Goal: Transaction & Acquisition: Purchase product/service

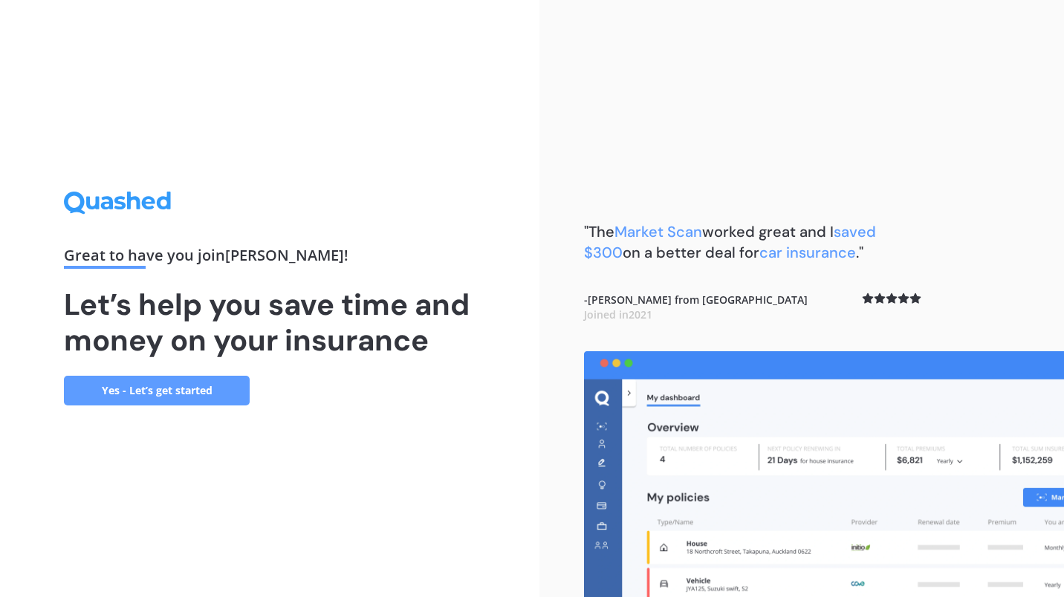
click at [129, 389] on link "Yes - Let’s get started" at bounding box center [157, 391] width 186 height 30
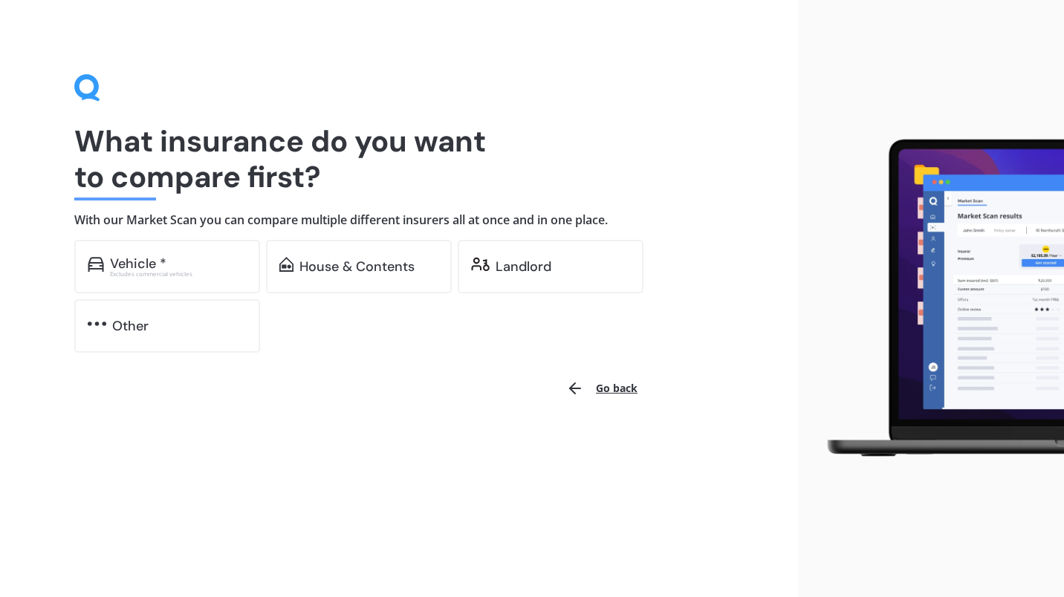
click at [506, 264] on div "Landlord" at bounding box center [524, 266] width 56 height 15
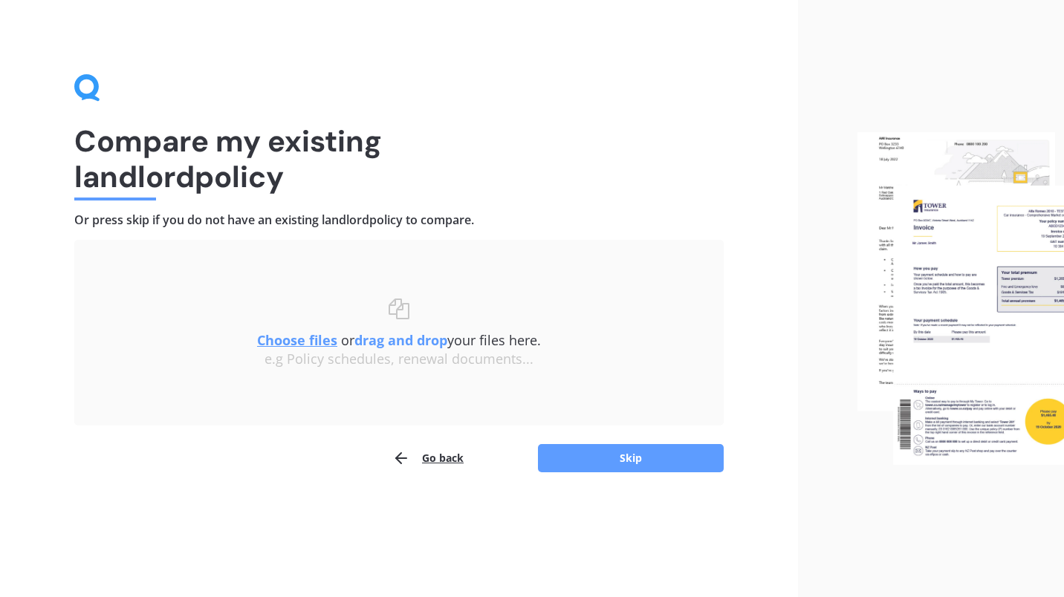
click at [605, 455] on button "Skip" at bounding box center [631, 458] width 186 height 28
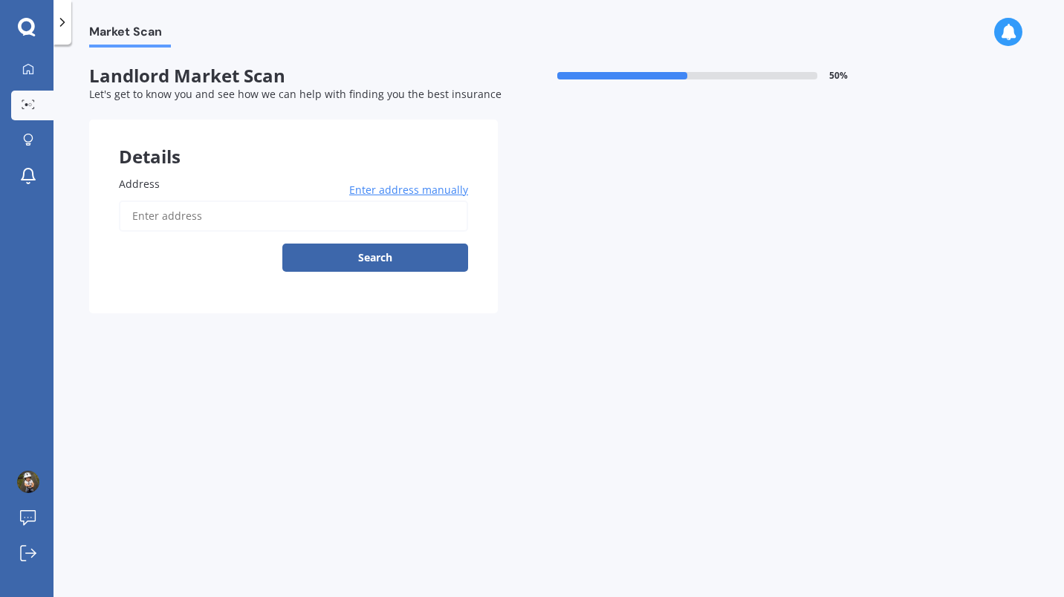
click at [234, 209] on input "Address" at bounding box center [293, 216] width 349 height 31
type input "[STREET_ADDRESS]"
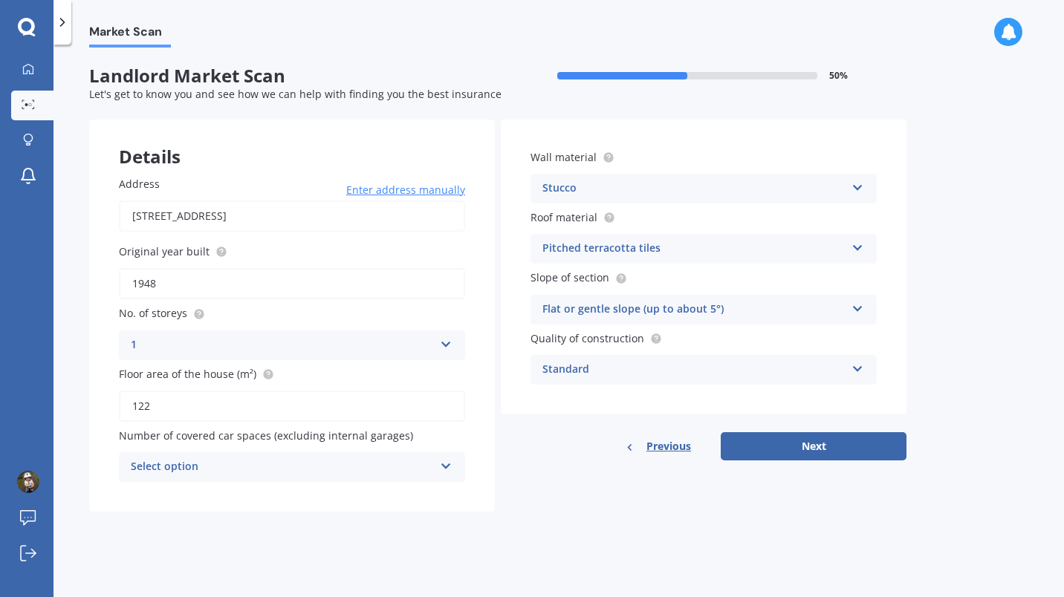
click at [798, 447] on button "Next" at bounding box center [814, 446] width 186 height 28
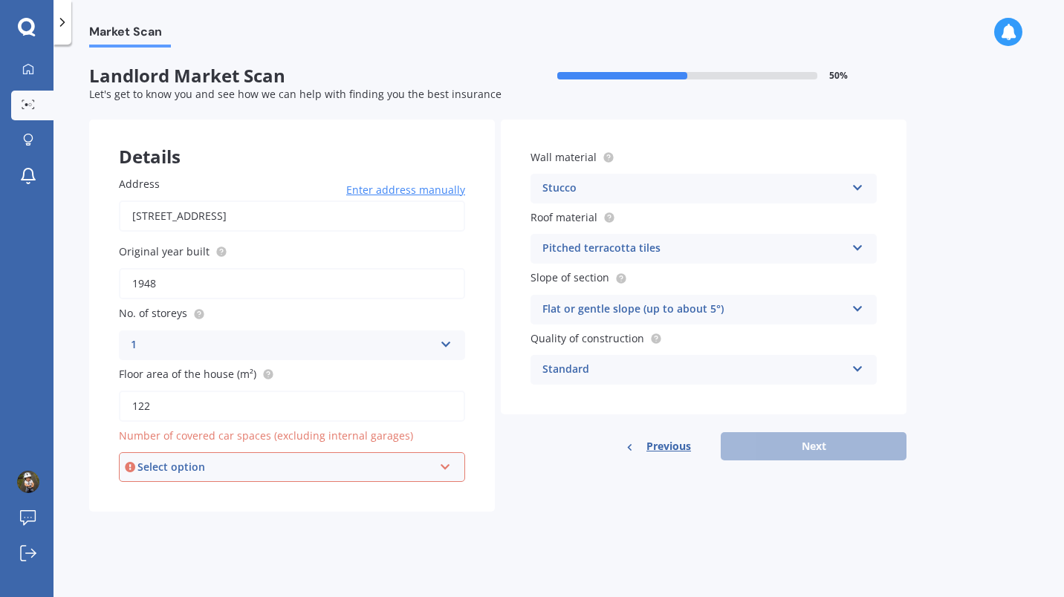
click at [394, 470] on div "Select option" at bounding box center [285, 467] width 296 height 16
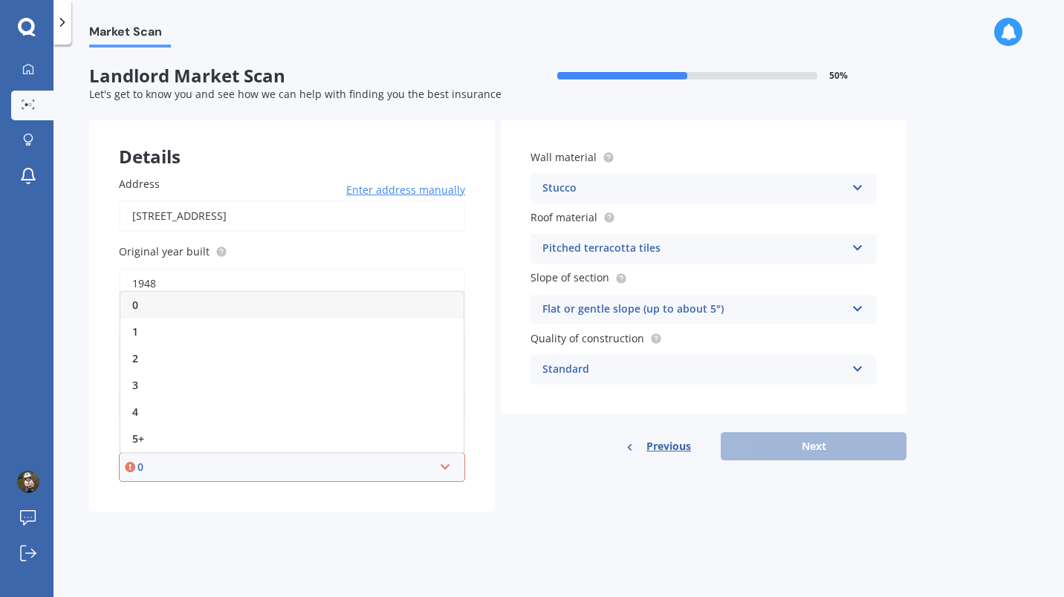
click at [358, 307] on div "0" at bounding box center [291, 305] width 343 height 27
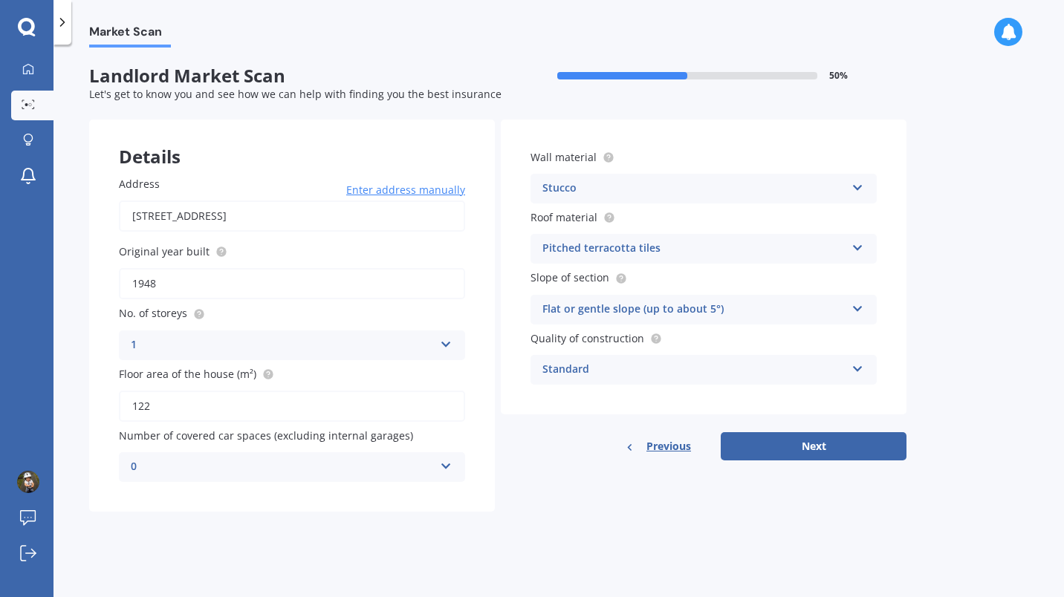
click at [779, 443] on button "Next" at bounding box center [814, 446] width 186 height 28
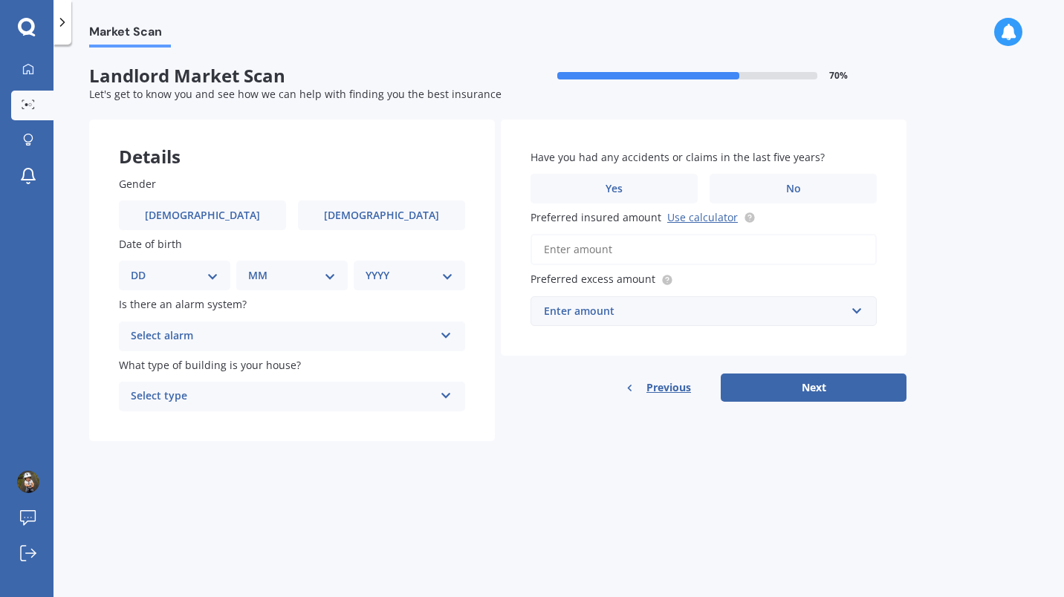
click at [195, 213] on span "[DEMOGRAPHIC_DATA]" at bounding box center [202, 215] width 115 height 13
click at [0, 0] on input "[DEMOGRAPHIC_DATA]" at bounding box center [0, 0] width 0 height 0
click at [191, 279] on select "DD 01 02 03 04 05 06 07 08 09 10 11 12 13 14 15 16 17 18 19 20 21 22 23 24 25 2…" at bounding box center [175, 275] width 88 height 16
select select "09"
click at [143, 268] on select "DD 01 02 03 04 05 06 07 08 09 10 11 12 13 14 15 16 17 18 19 20 21 22 23 24 25 2…" at bounding box center [175, 275] width 88 height 16
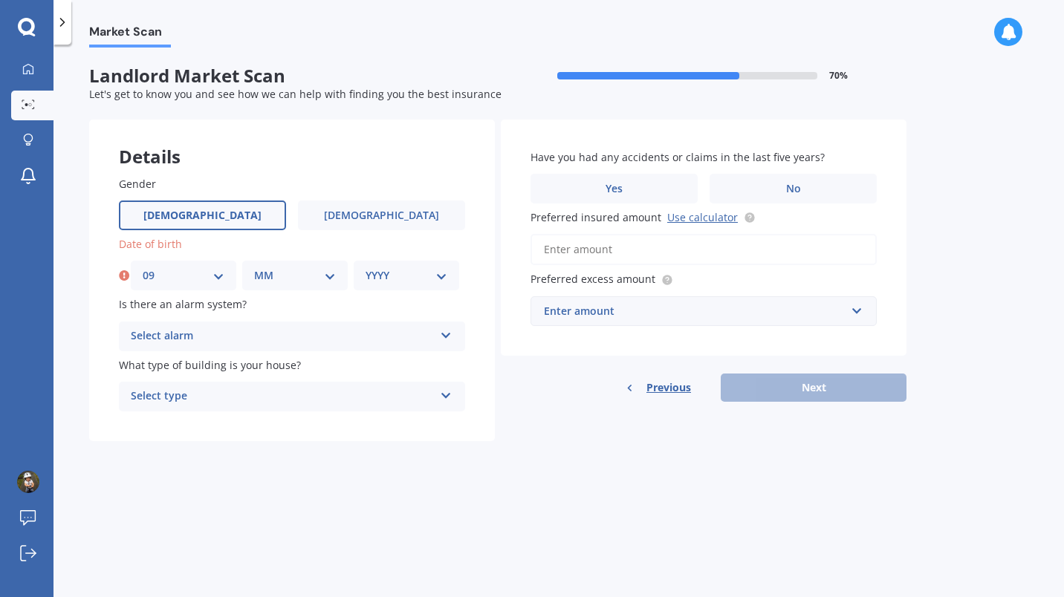
click at [280, 275] on select "MM 01 02 03 04 05 06 07 08 09 10 11 12" at bounding box center [295, 275] width 82 height 16
select select "02"
click at [254, 268] on select "MM 01 02 03 04 05 06 07 08 09 10 11 12" at bounding box center [295, 275] width 82 height 16
click at [396, 273] on select "YYYY 2009 2008 2007 2006 2005 2004 2003 2002 2001 2000 1999 1998 1997 1996 1995…" at bounding box center [406, 275] width 82 height 16
select select "1977"
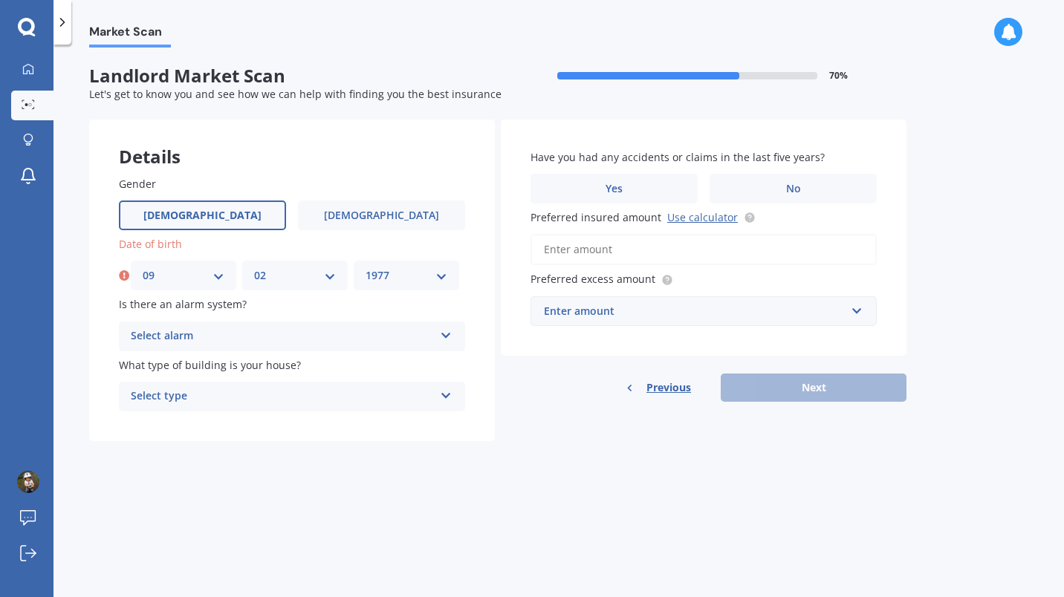
click at [365, 268] on select "YYYY 2009 2008 2007 2006 2005 2004 2003 2002 2001 2000 1999 1998 1997 1996 1995…" at bounding box center [406, 275] width 82 height 16
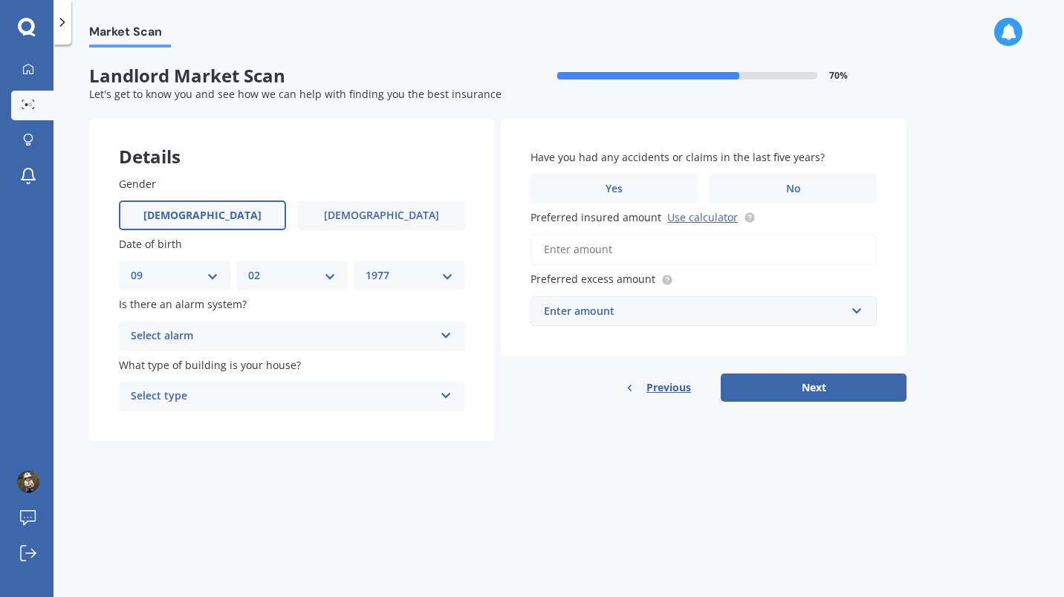
click at [313, 324] on div "Select alarm Yes, monitored Yes, not monitored No" at bounding box center [292, 337] width 346 height 30
click at [253, 415] on div "No" at bounding box center [292, 419] width 345 height 27
click at [261, 397] on div "Select type" at bounding box center [282, 397] width 303 height 18
click at [260, 425] on div "Freestanding" at bounding box center [292, 425] width 345 height 27
click at [783, 184] on label "No" at bounding box center [792, 189] width 167 height 30
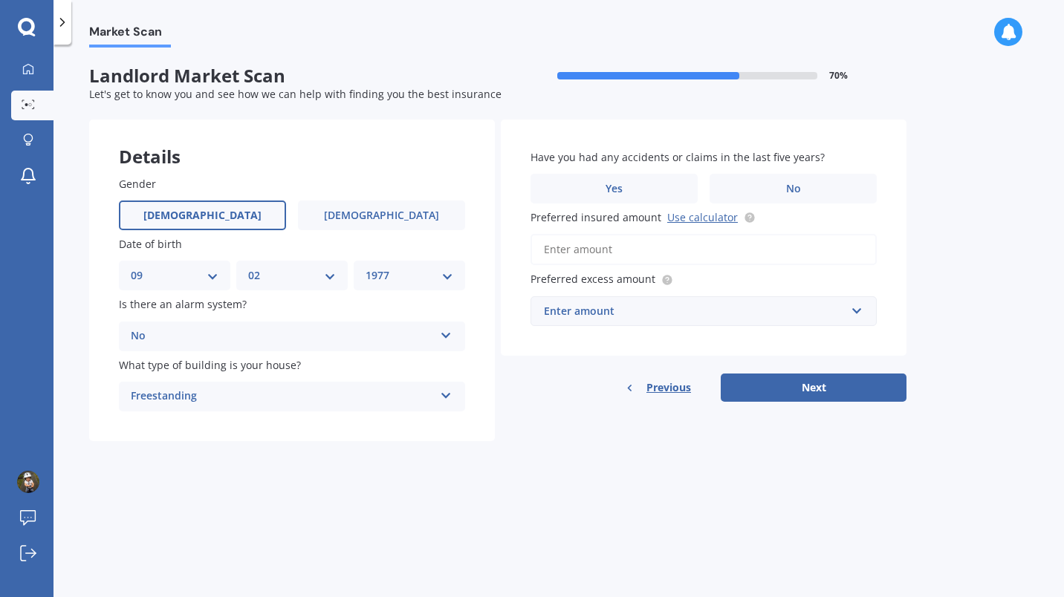
click at [0, 0] on input "No" at bounding box center [0, 0] width 0 height 0
click at [704, 218] on link "Use calculator" at bounding box center [702, 217] width 71 height 14
click at [651, 244] on input "Preferred insured amount Use calculator" at bounding box center [703, 249] width 346 height 31
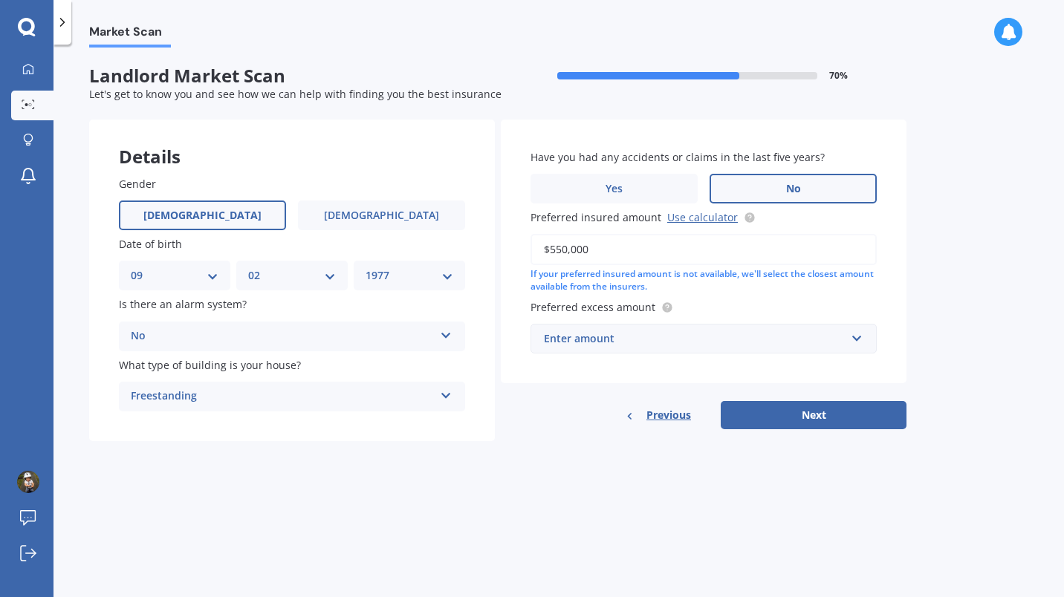
type input "$550,000"
click at [664, 335] on div "Enter amount" at bounding box center [695, 339] width 302 height 16
click at [711, 302] on label "Preferred excess amount" at bounding box center [700, 307] width 340 height 16
click at [683, 353] on input "text" at bounding box center [698, 339] width 333 height 28
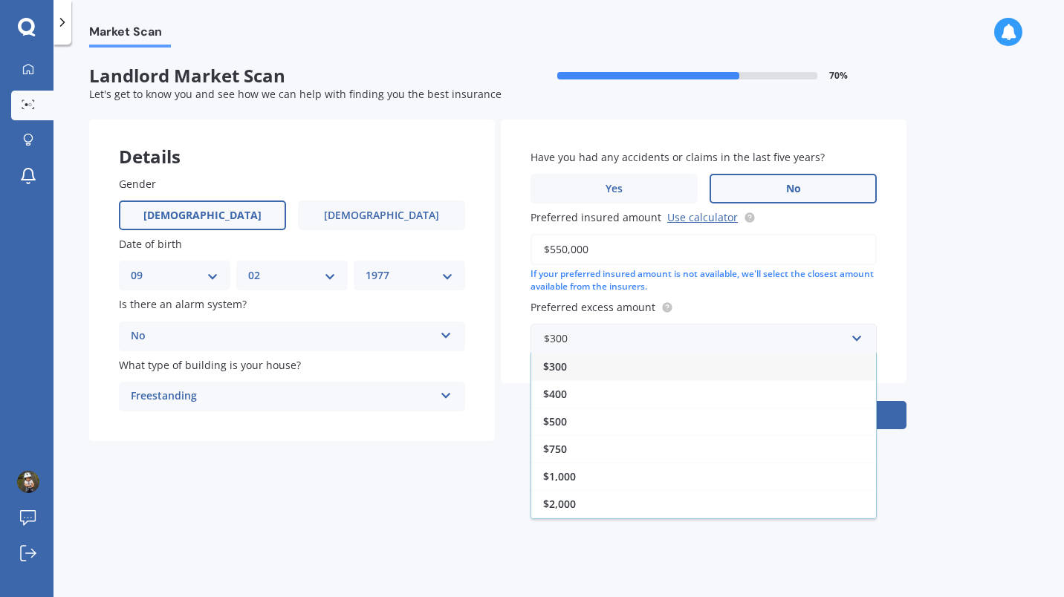
click at [658, 411] on div "$500" at bounding box center [703, 421] width 345 height 27
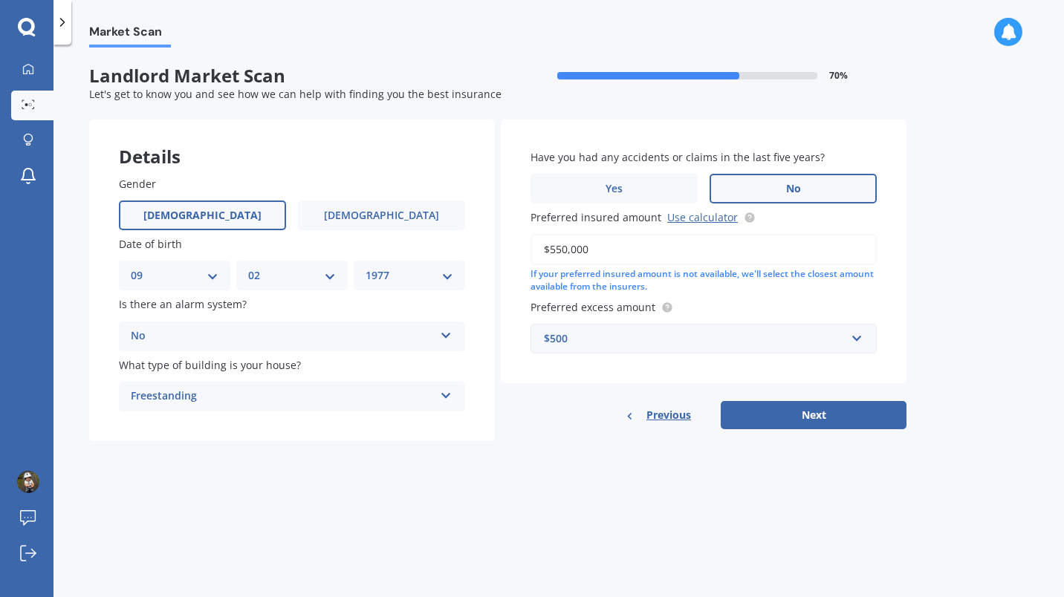
click at [841, 420] on button "Next" at bounding box center [814, 415] width 186 height 28
select select "09"
select select "02"
select select "1977"
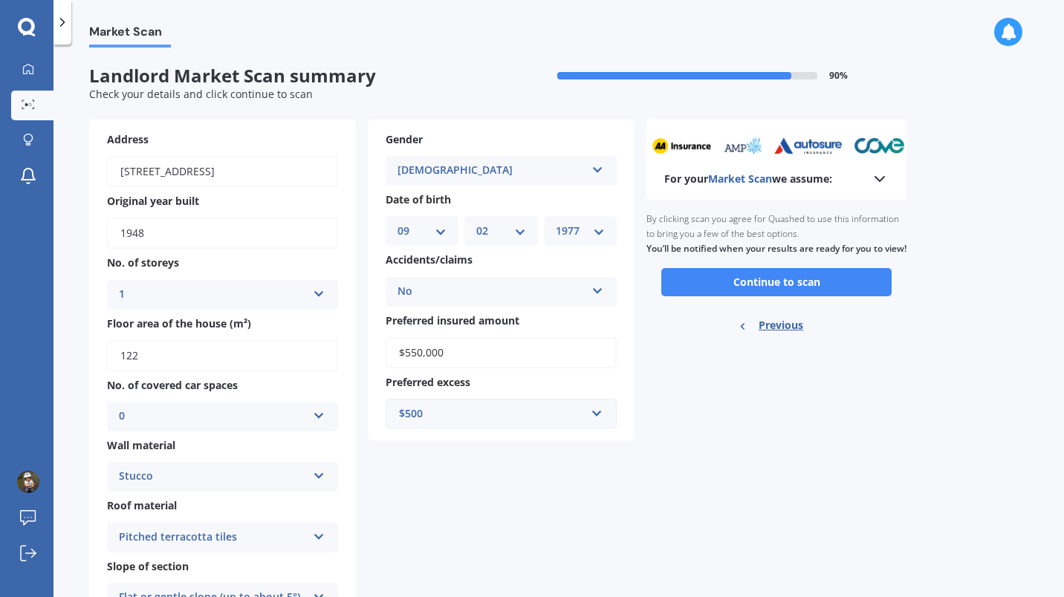
click at [531, 417] on div "$500" at bounding box center [492, 414] width 186 height 16
click at [501, 531] on div "$750" at bounding box center [501, 523] width 230 height 27
click at [831, 296] on button "Continue to scan" at bounding box center [776, 282] width 230 height 28
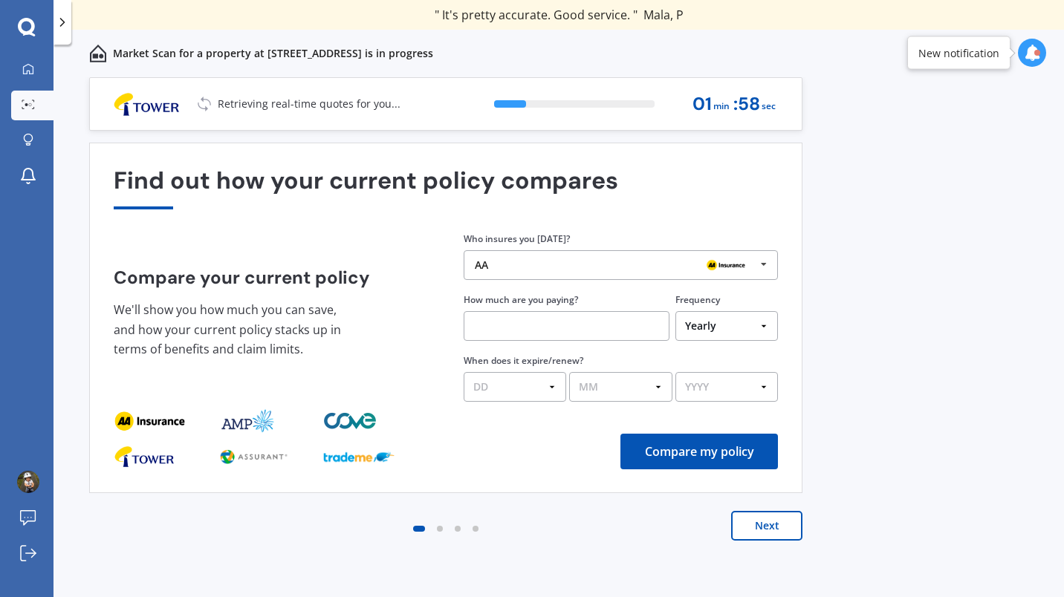
click at [770, 261] on icon at bounding box center [764, 264] width 22 height 27
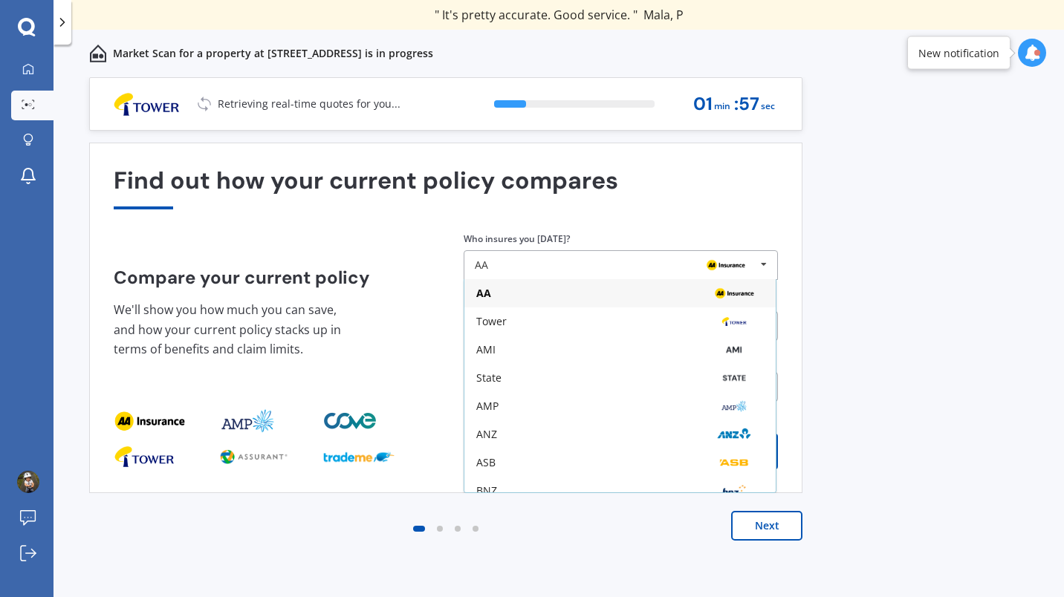
click at [679, 380] on div "State" at bounding box center [619, 378] width 287 height 12
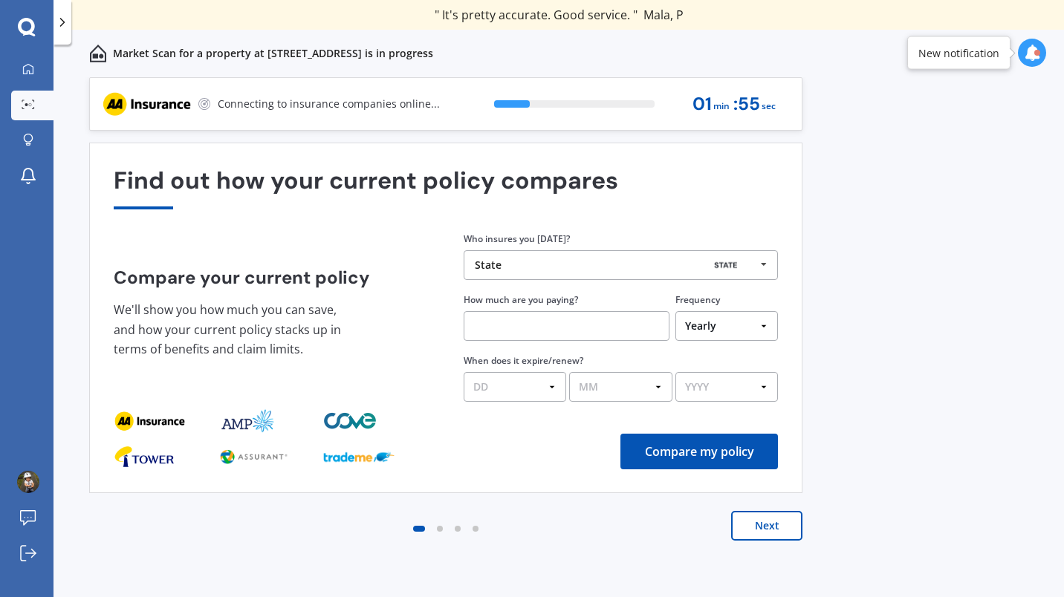
click at [600, 328] on input "text" at bounding box center [567, 326] width 206 height 30
type input "$2,292.13"
select select "05"
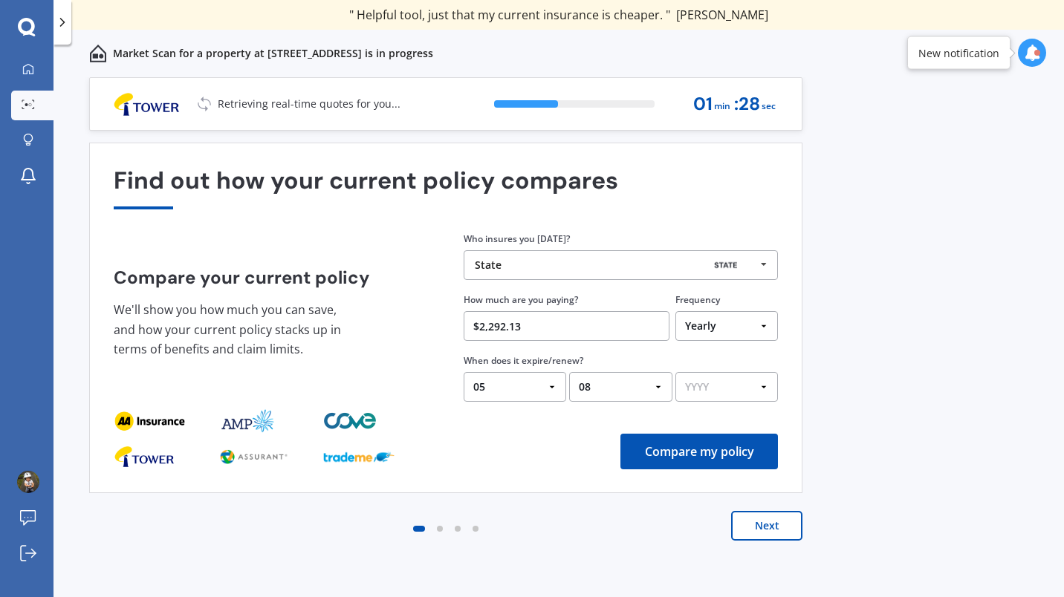
select select "09"
click at [738, 384] on select "YYYY 2026 2025 2024" at bounding box center [726, 387] width 103 height 30
click at [675, 373] on select "YYYY 2026 2025 2024" at bounding box center [726, 387] width 103 height 30
click at [758, 394] on select "YYYY 2026 2025 2024" at bounding box center [726, 387] width 103 height 30
select select "2025"
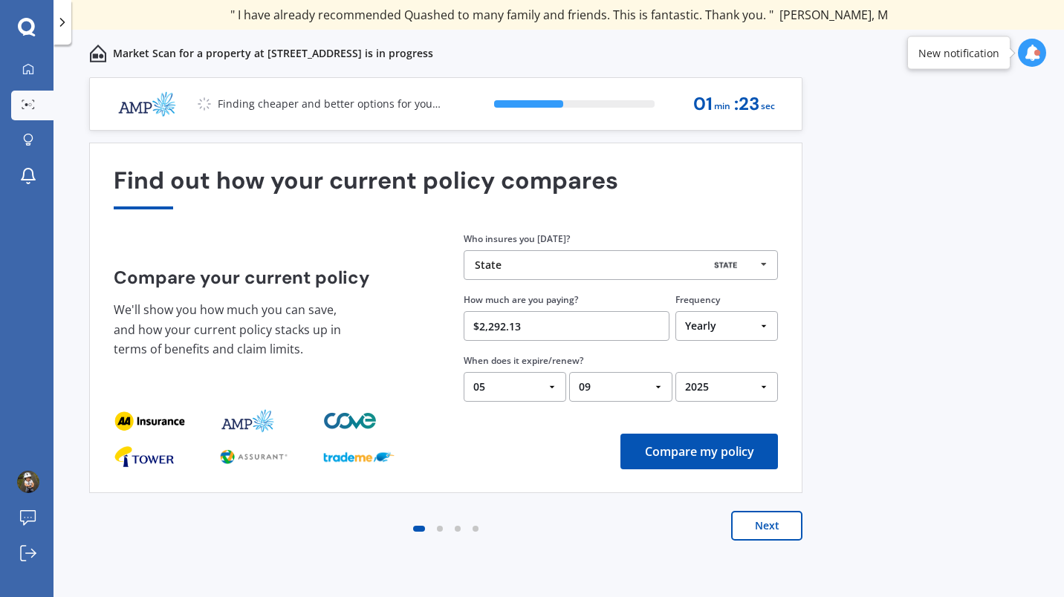
click at [675, 373] on select "YYYY 2026 2025 2024" at bounding box center [726, 387] width 103 height 30
click at [724, 458] on button "Compare my policy" at bounding box center [698, 452] width 157 height 36
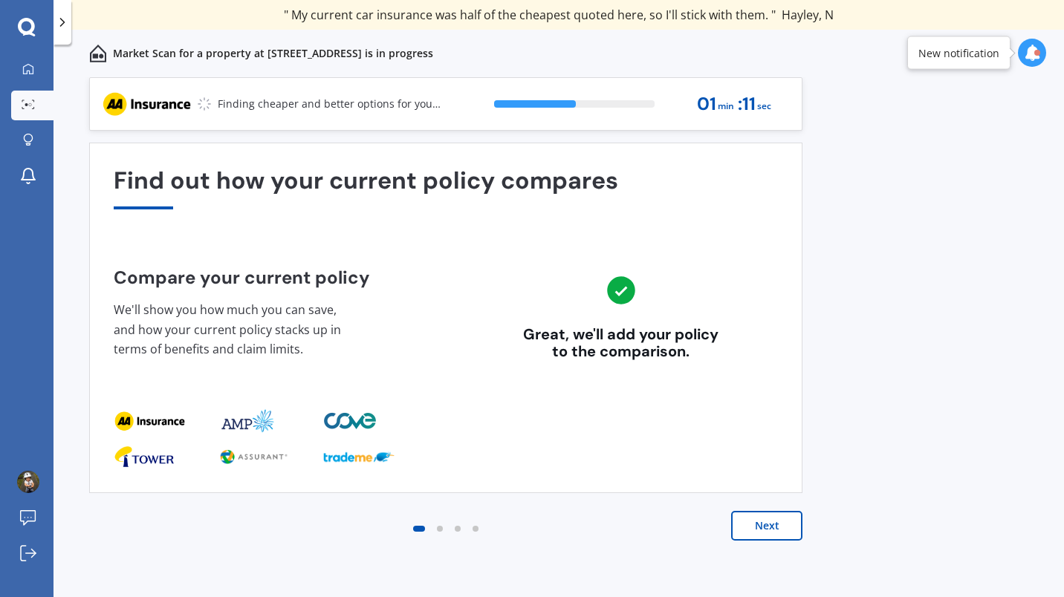
click at [776, 531] on button "Next" at bounding box center [766, 526] width 71 height 30
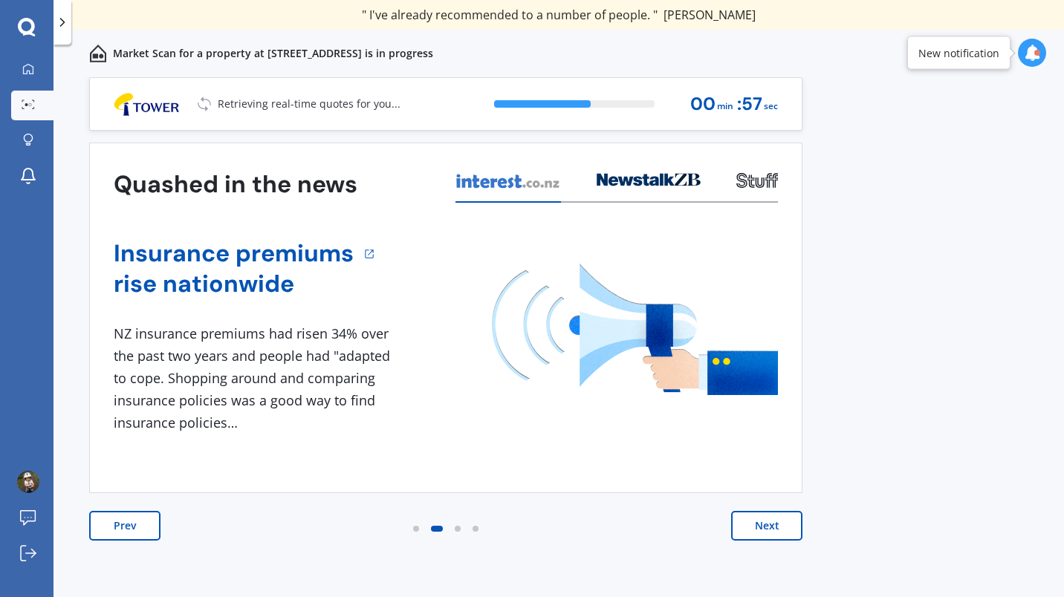
click at [776, 529] on button "Next" at bounding box center [766, 526] width 71 height 30
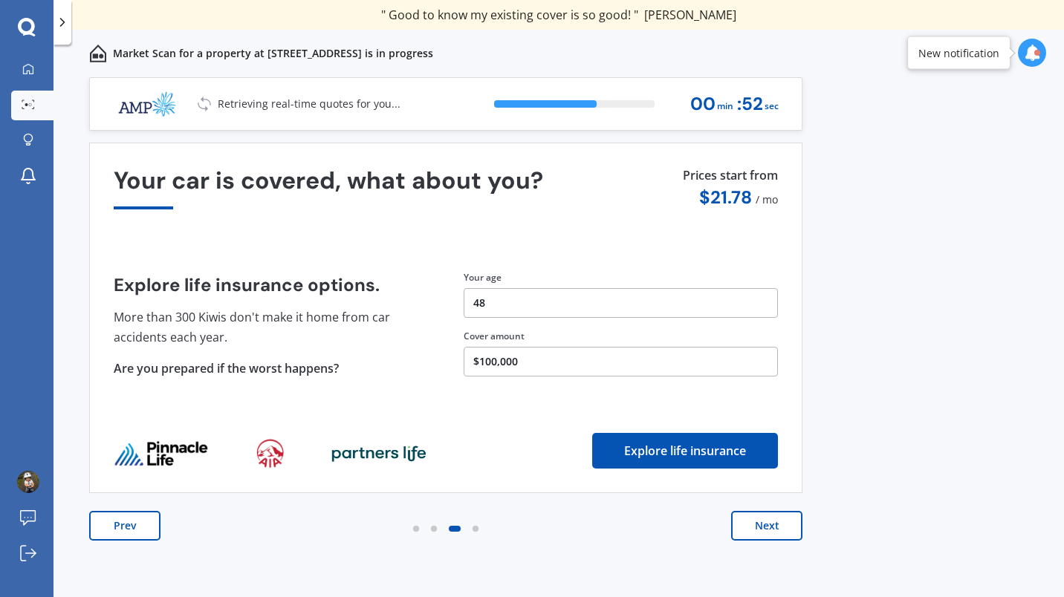
click at [777, 532] on button "Next" at bounding box center [766, 526] width 71 height 30
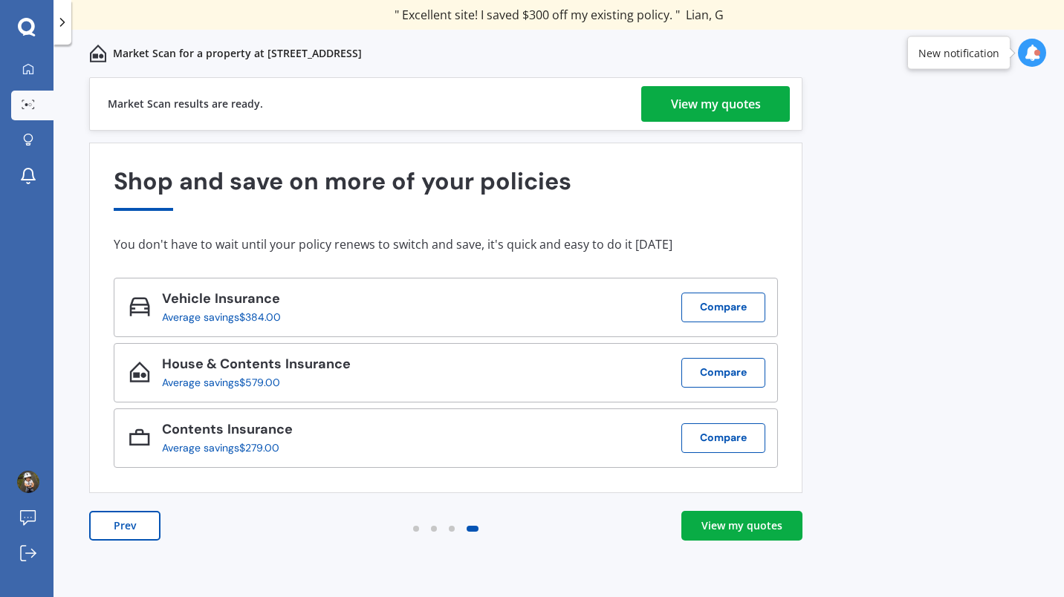
click at [767, 530] on div "View my quotes" at bounding box center [741, 526] width 81 height 15
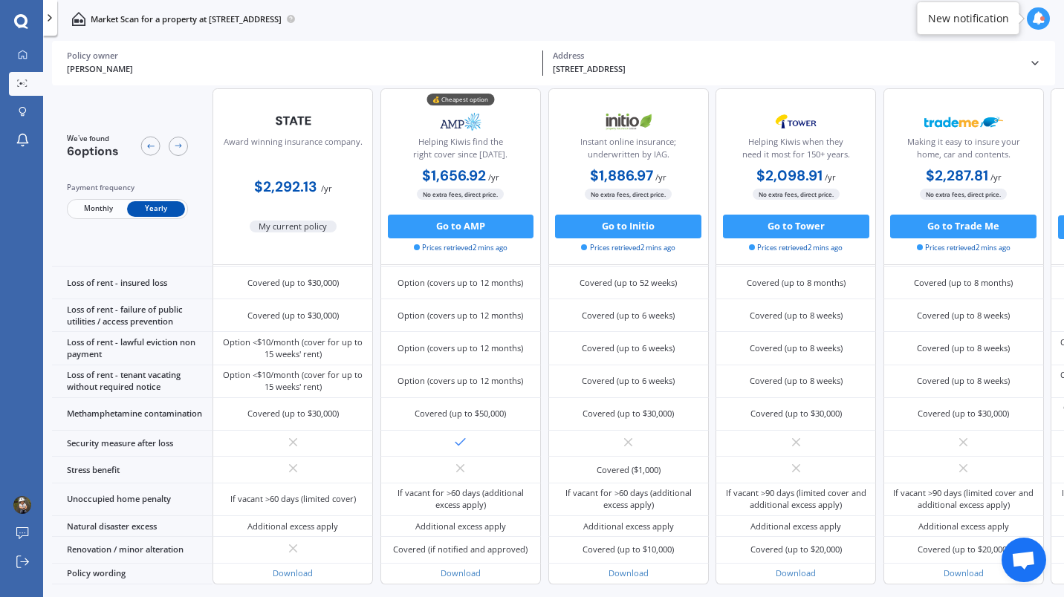
scroll to position [569, 0]
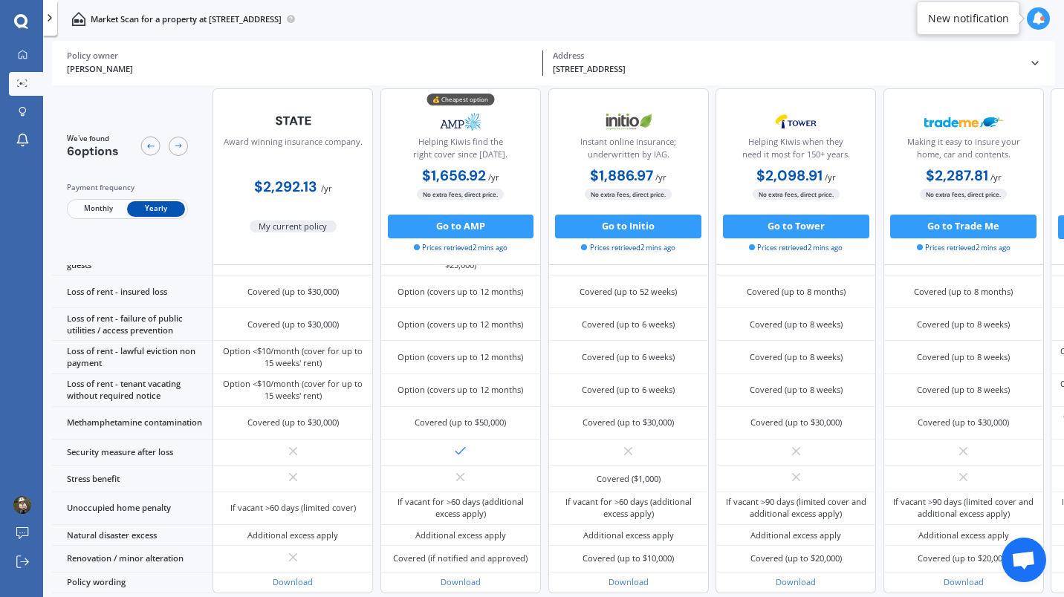
click at [459, 231] on button "Go to AMP" at bounding box center [461, 227] width 146 height 24
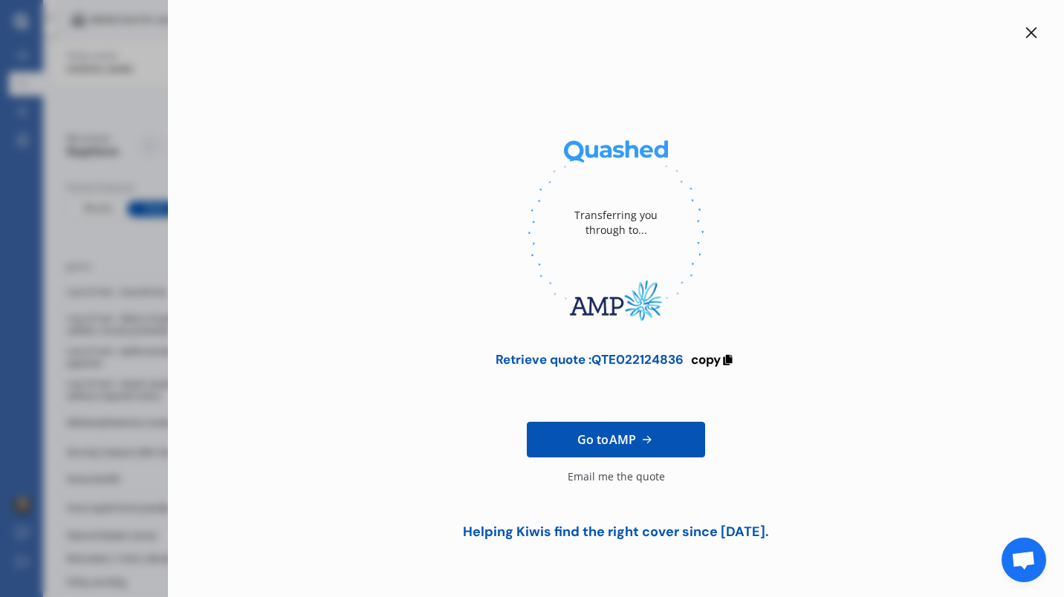
click at [646, 362] on div "Retrieve quote : QTE022124836" at bounding box center [590, 359] width 188 height 15
drag, startPoint x: 646, startPoint y: 362, endPoint x: 716, endPoint y: 365, distance: 69.9
click at [716, 365] on span "copy" at bounding box center [706, 359] width 30 height 16
click at [1036, 27] on icon at bounding box center [1031, 33] width 12 height 12
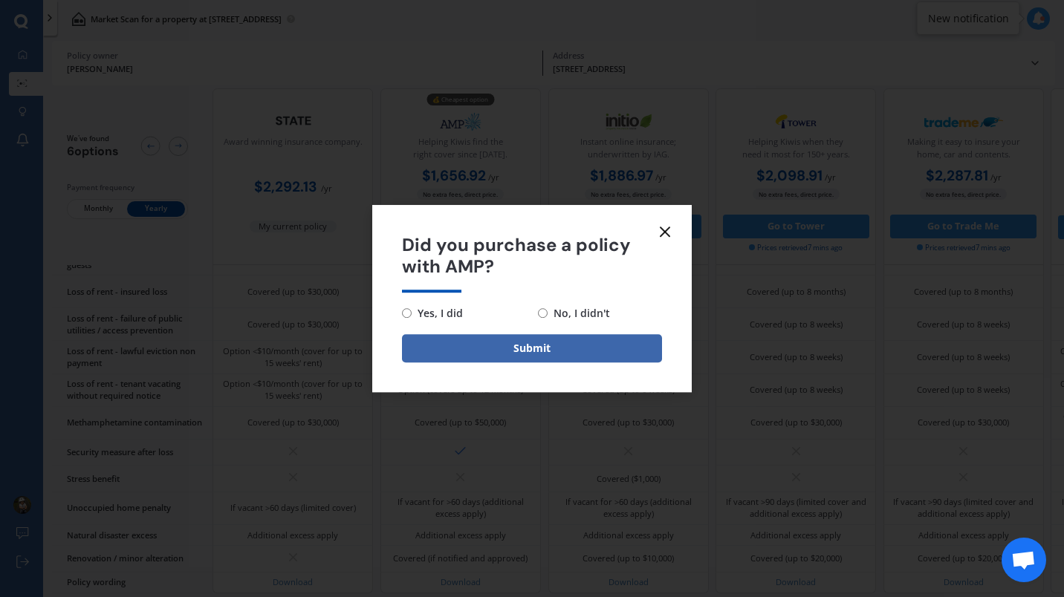
click at [542, 313] on input "No, I didn't" at bounding box center [543, 313] width 10 height 10
radio input "true"
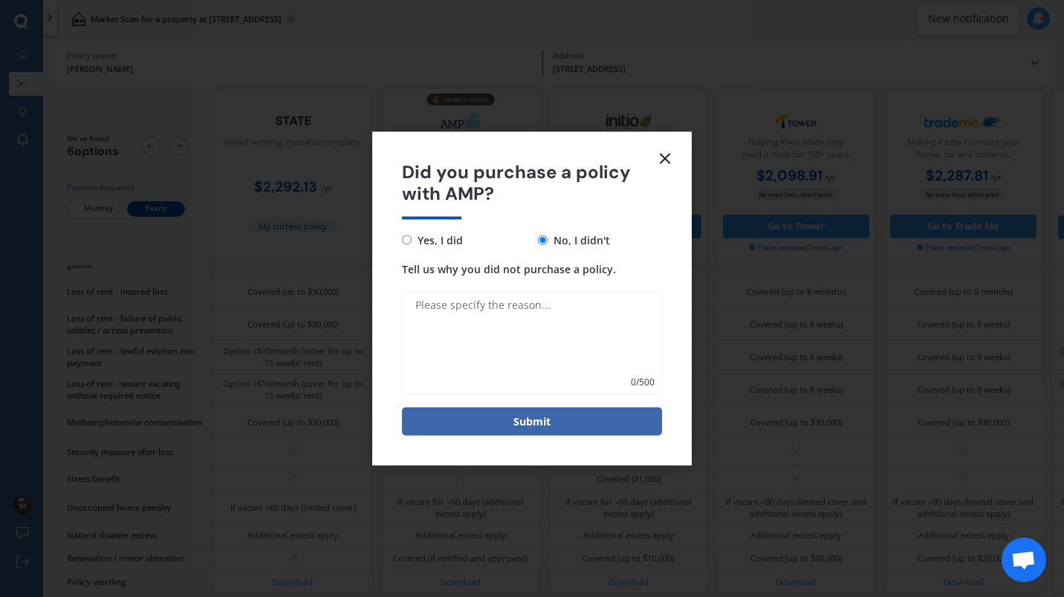
click at [582, 327] on textarea "Tell us why you did not purchase a policy." at bounding box center [532, 343] width 260 height 104
type textarea "policy not found"
click at [563, 428] on button "Submit" at bounding box center [532, 421] width 260 height 28
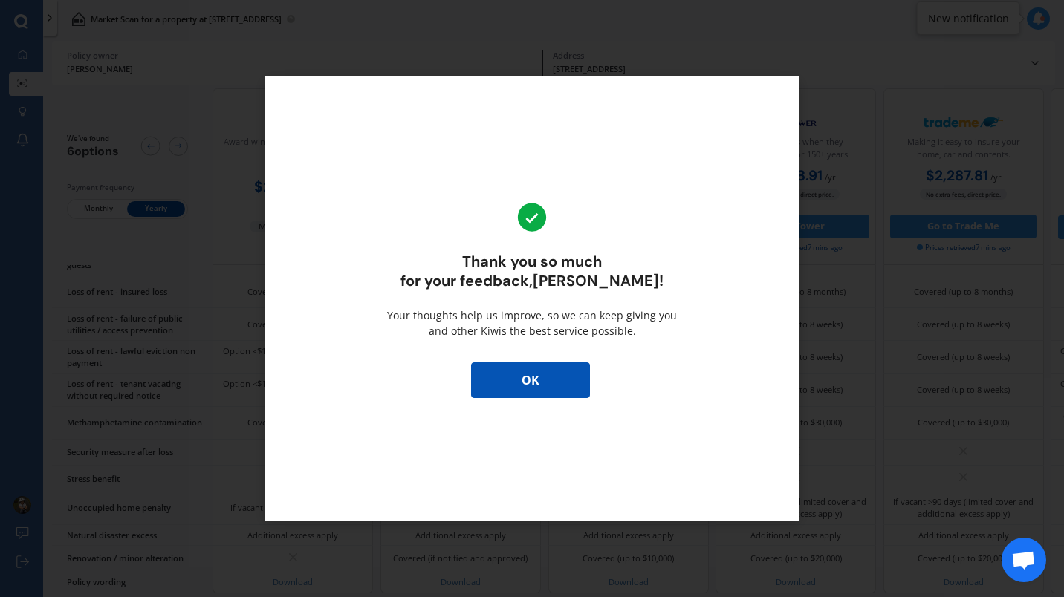
click at [551, 381] on button "OK" at bounding box center [530, 381] width 119 height 36
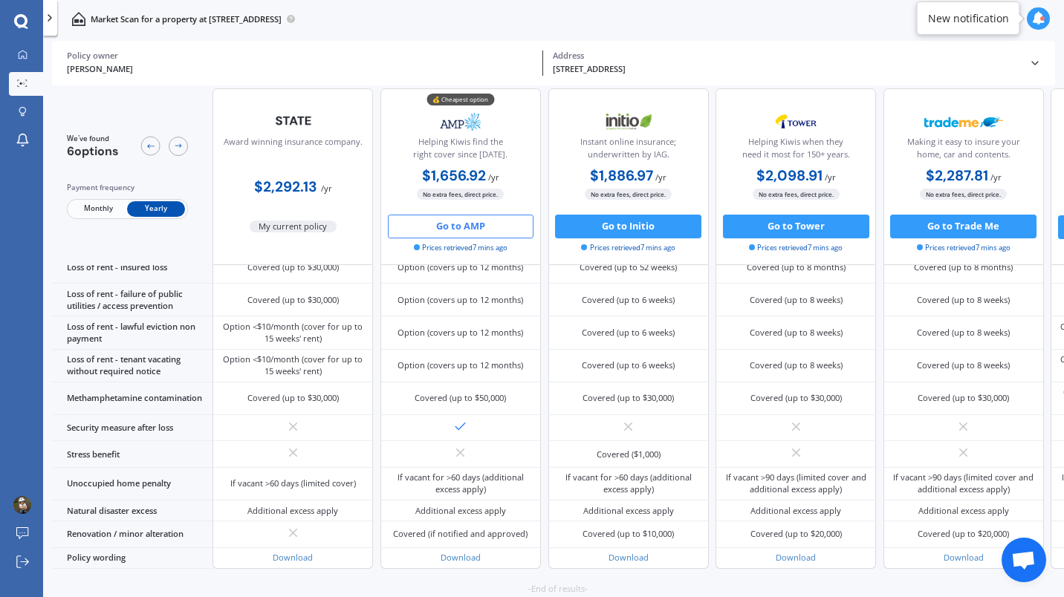
scroll to position [626, 0]
